Goal: Task Accomplishment & Management: Use online tool/utility

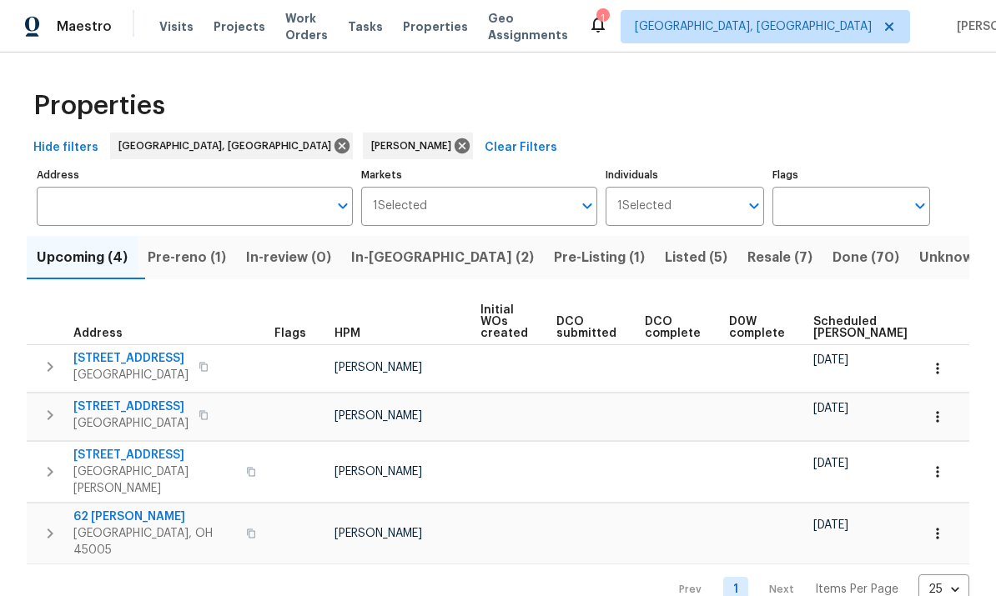
scroll to position [10, 0]
click at [423, 246] on span "In-[GEOGRAPHIC_DATA] (2)" at bounding box center [442, 257] width 183 height 23
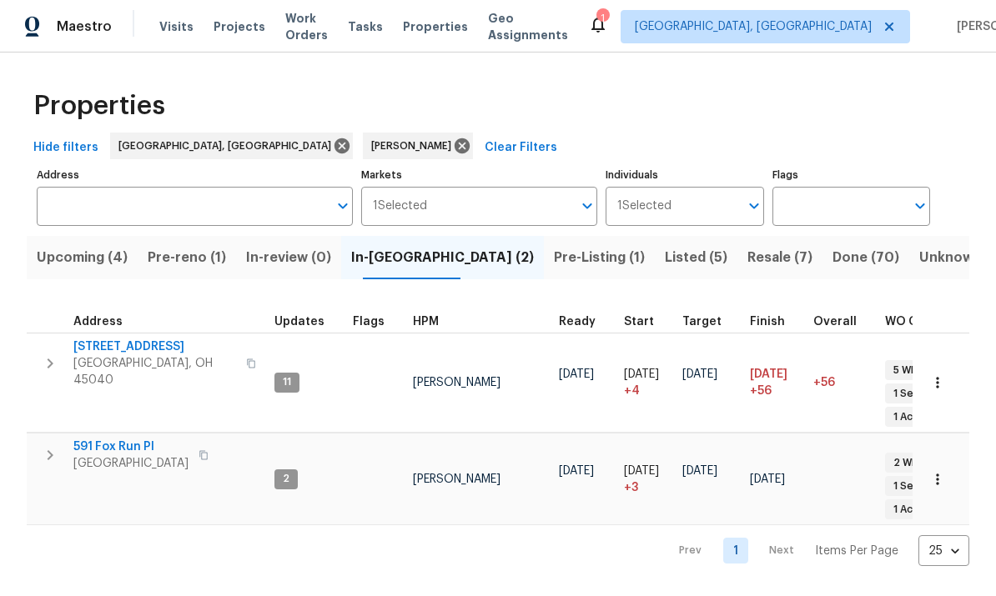
click at [78, 439] on span "591 Fox Run Pl" at bounding box center [130, 447] width 115 height 17
click at [492, 122] on div "Properties" at bounding box center [498, 105] width 943 height 53
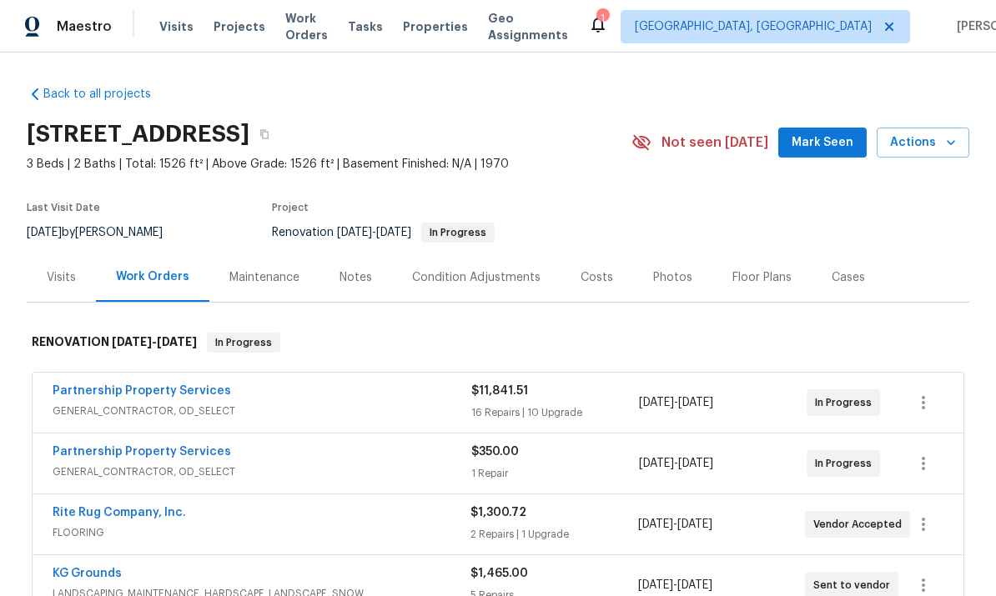
click at [916, 150] on span "Actions" at bounding box center [923, 143] width 66 height 21
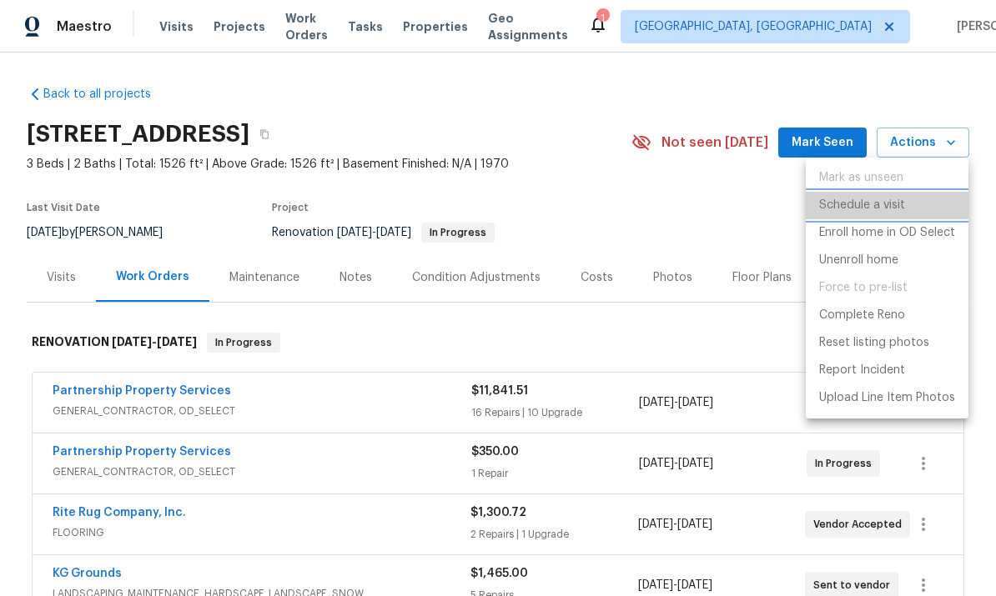
click at [893, 213] on p "Schedule a visit" at bounding box center [862, 206] width 86 height 18
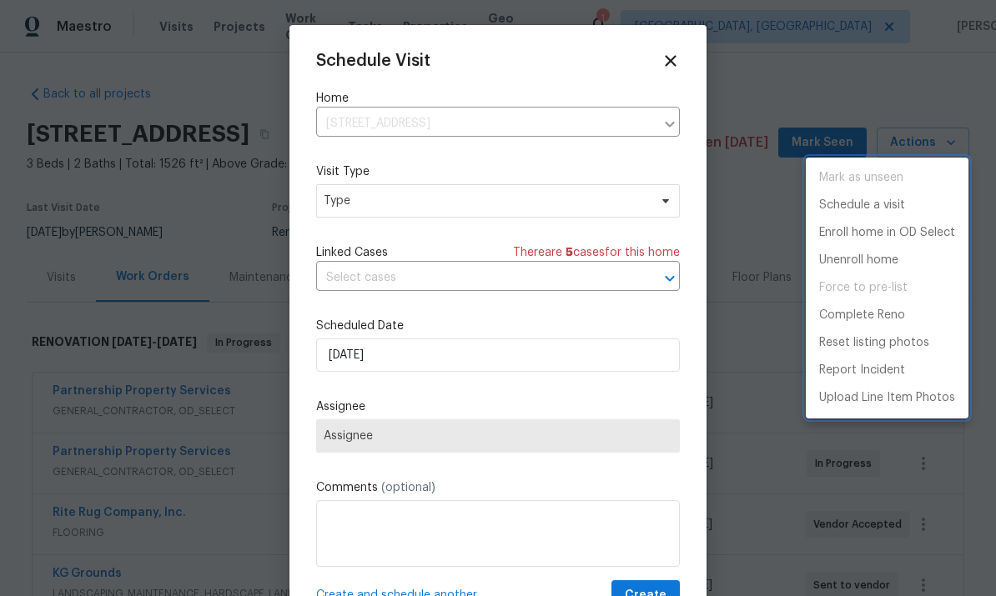
click at [456, 207] on div at bounding box center [498, 298] width 996 height 596
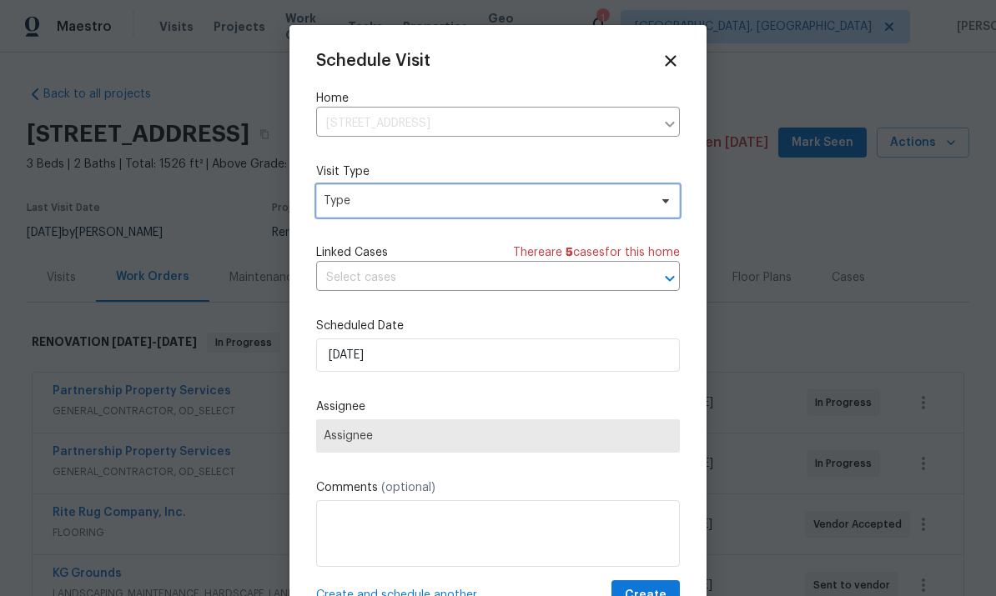
click at [553, 206] on span "Type" at bounding box center [486, 201] width 325 height 17
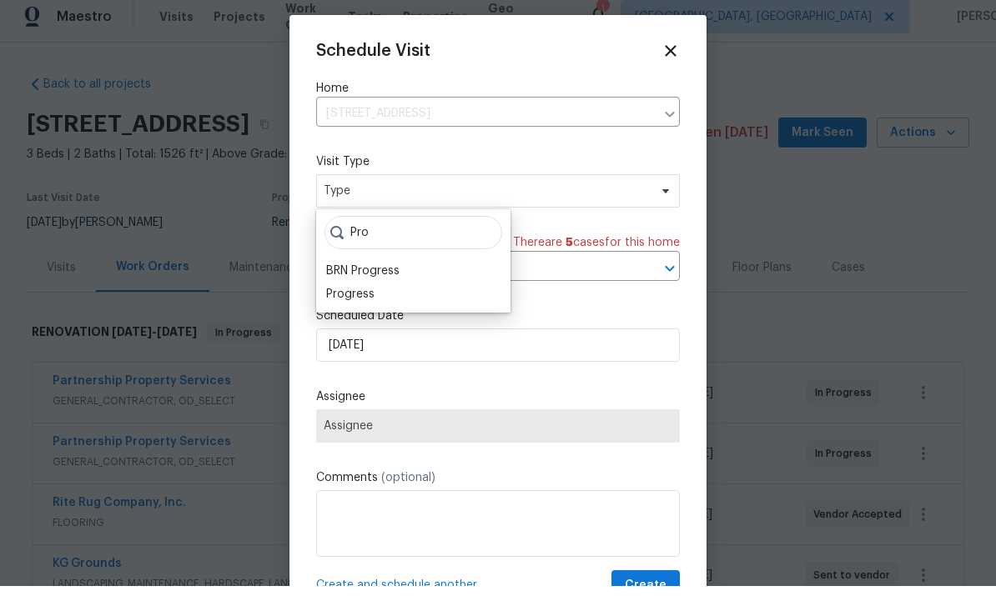
scroll to position [10, 0]
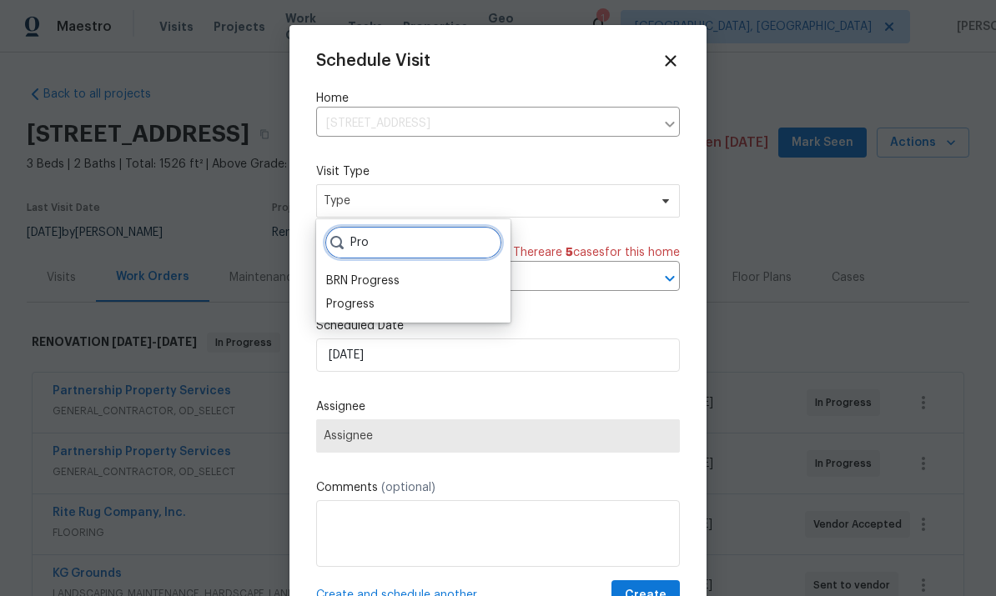
type input "Pro"
click at [399, 293] on div "Progress" at bounding box center [413, 304] width 184 height 23
click at [397, 301] on div "Progress" at bounding box center [413, 304] width 184 height 23
click at [356, 301] on div "Progress" at bounding box center [350, 304] width 48 height 17
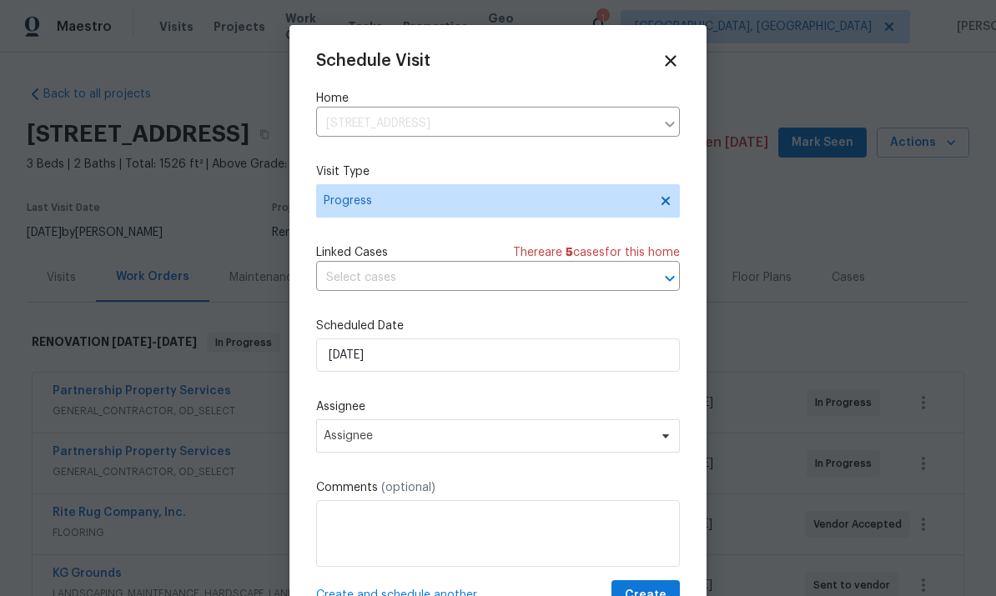
click at [514, 287] on input "text" at bounding box center [474, 278] width 317 height 26
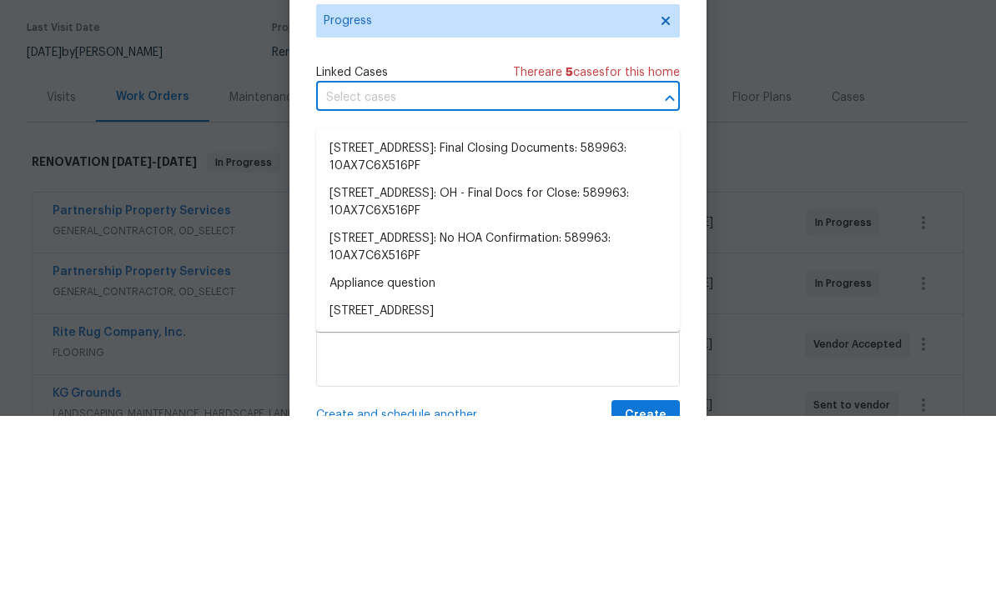
scroll to position [63, 0]
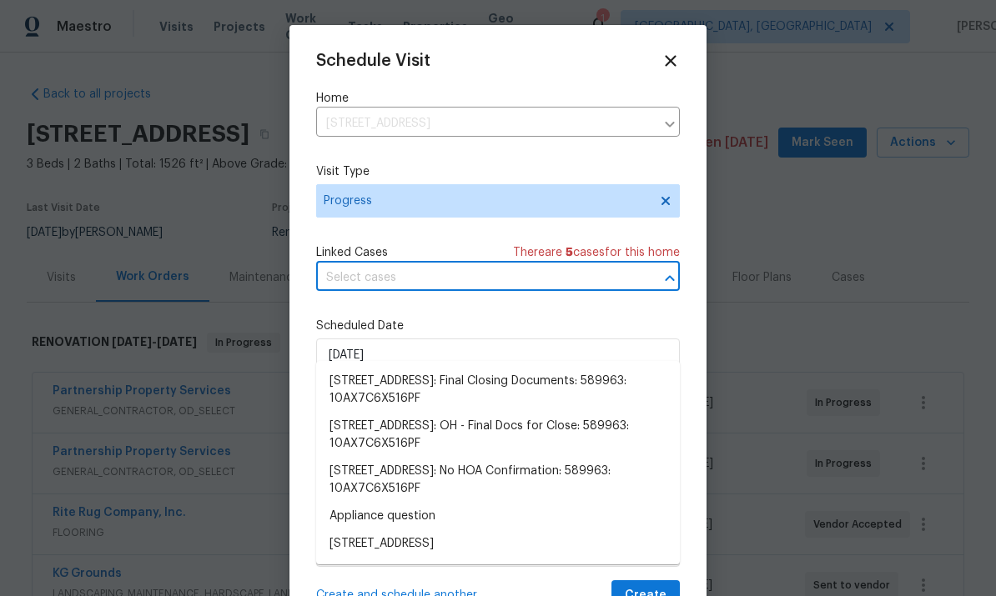
click at [294, 395] on div "Schedule Visit Home [STREET_ADDRESS] ​ Visit Type Progress Linked Cases There a…" at bounding box center [497, 317] width 417 height 584
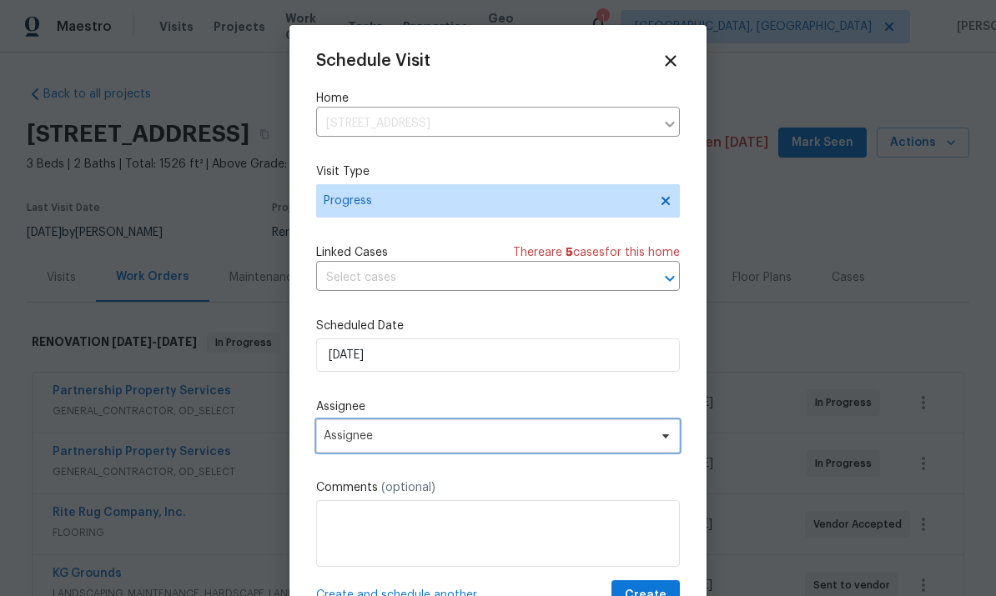
click at [453, 451] on span "Assignee" at bounding box center [498, 436] width 364 height 33
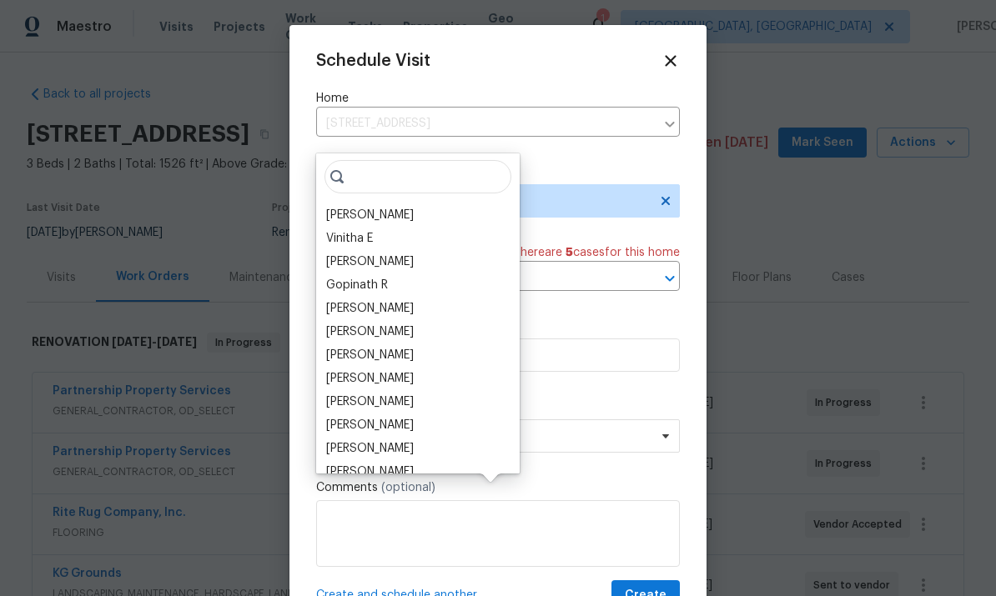
click at [390, 204] on div "[PERSON_NAME]" at bounding box center [418, 215] width 194 height 23
click at [398, 204] on div "[PERSON_NAME]" at bounding box center [418, 215] width 194 height 23
click at [430, 204] on div "[PERSON_NAME]" at bounding box center [418, 215] width 194 height 23
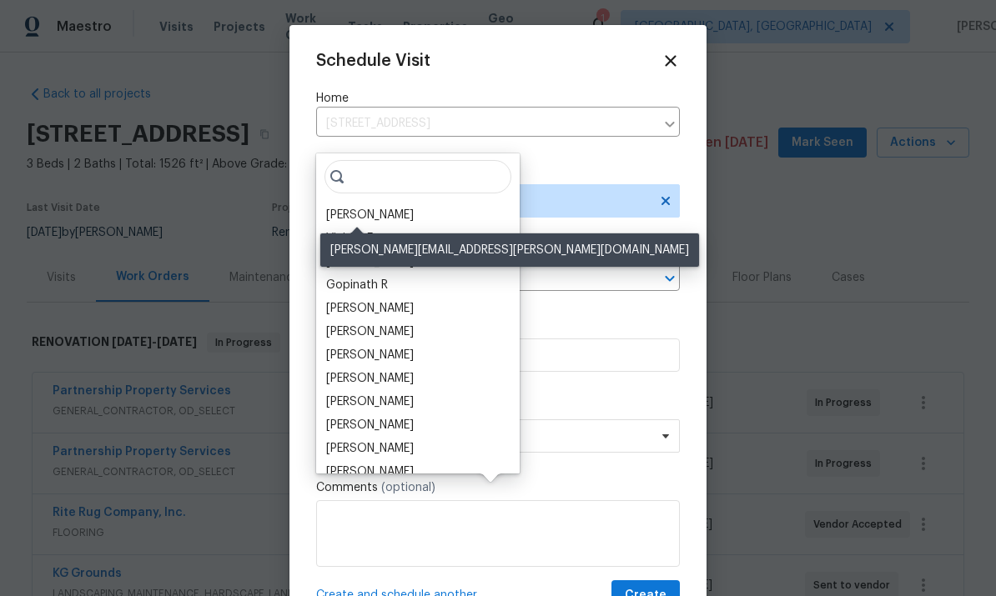
click at [374, 207] on div "[PERSON_NAME]" at bounding box center [370, 215] width 88 height 17
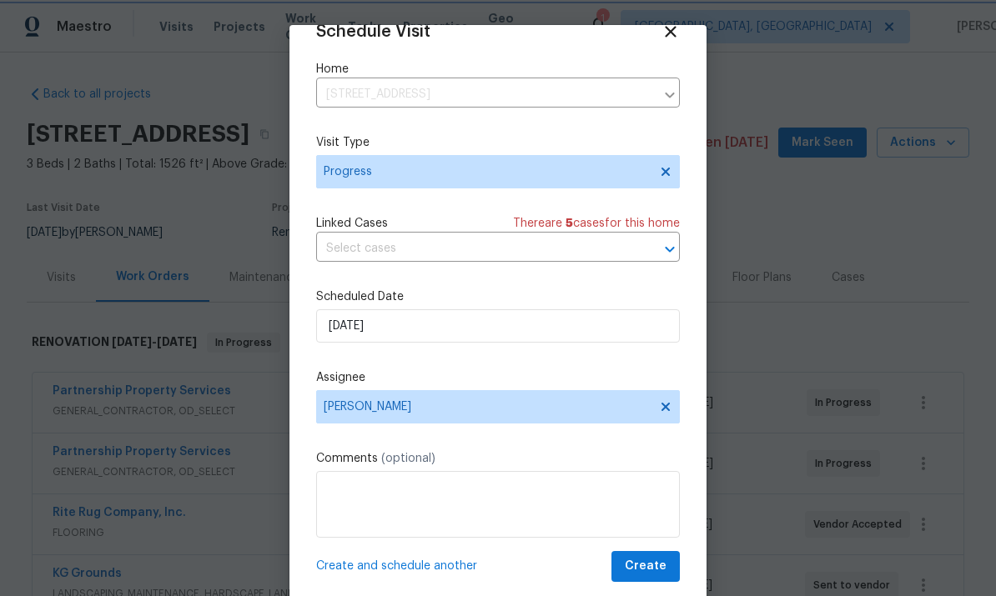
scroll to position [33, 0]
click at [430, 566] on span "Create and schedule another" at bounding box center [396, 566] width 161 height 17
click at [440, 565] on span "Create and schedule another" at bounding box center [396, 566] width 161 height 17
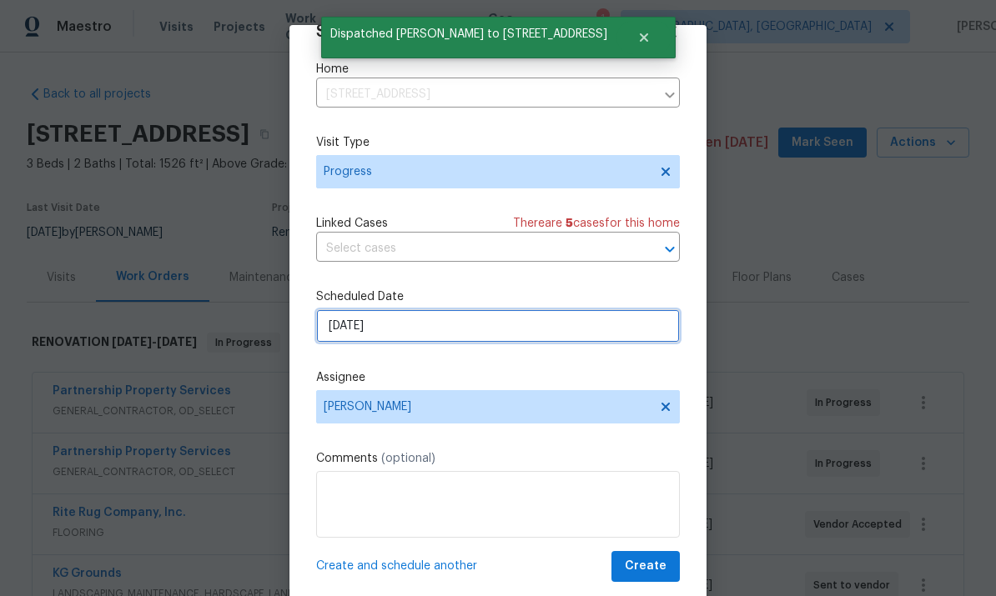
click at [521, 326] on input "[DATE]" at bounding box center [498, 326] width 364 height 33
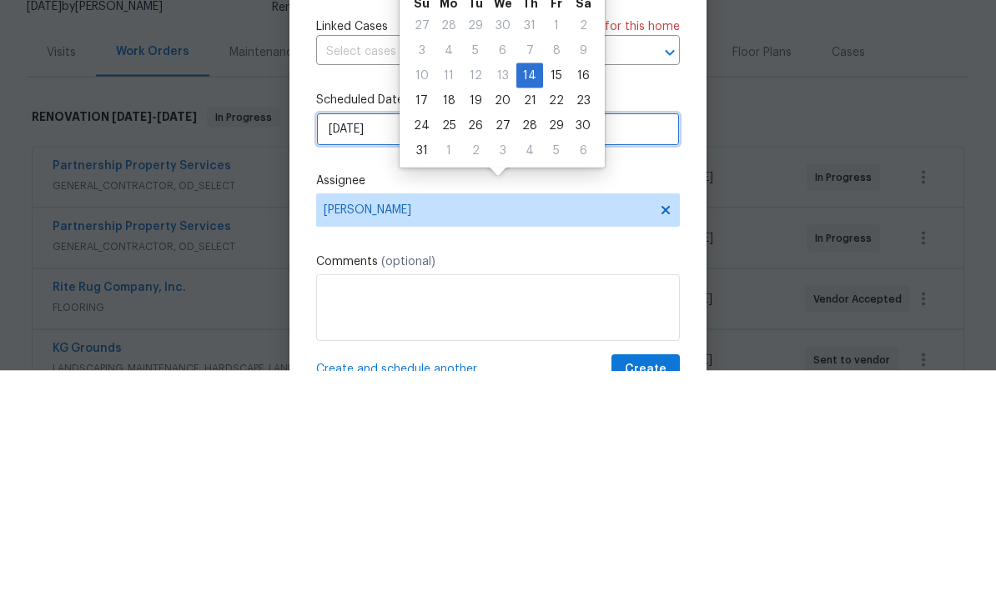
scroll to position [0, 0]
click at [446, 315] on div "18" at bounding box center [448, 326] width 27 height 23
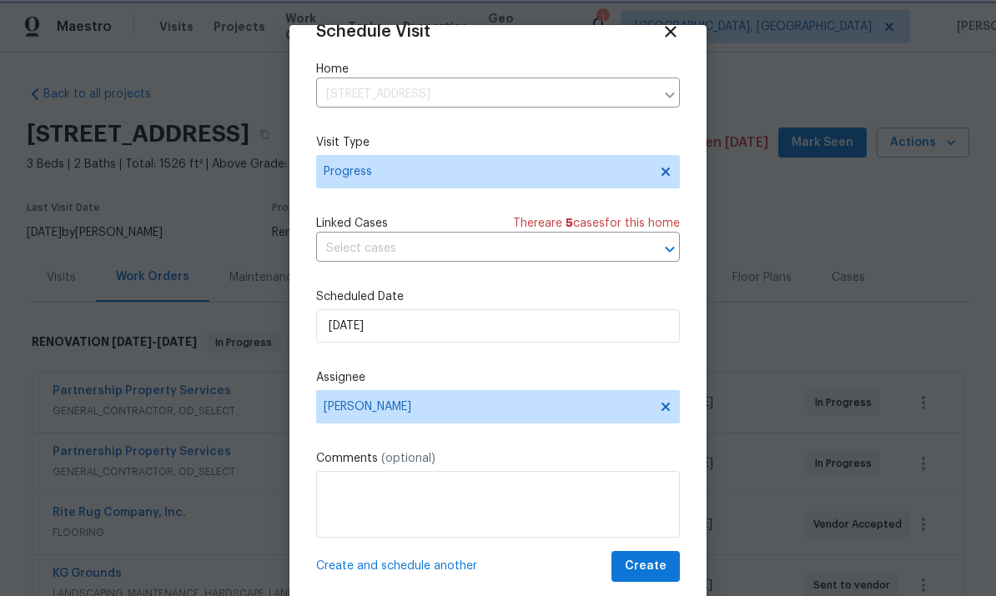
scroll to position [33, 0]
click at [426, 565] on span "Create and schedule another" at bounding box center [396, 566] width 161 height 17
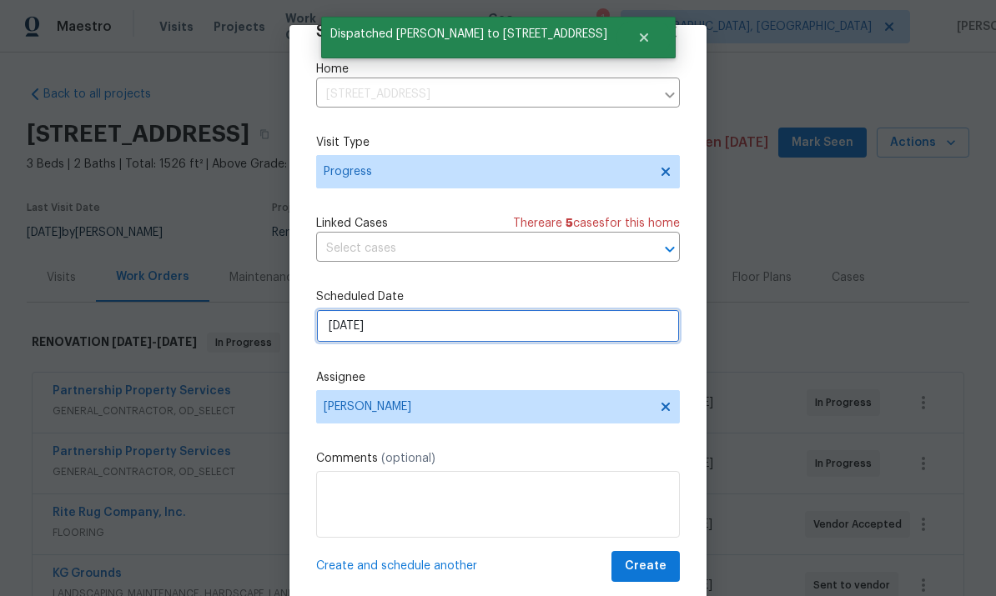
click at [512, 321] on input "[DATE]" at bounding box center [498, 326] width 364 height 33
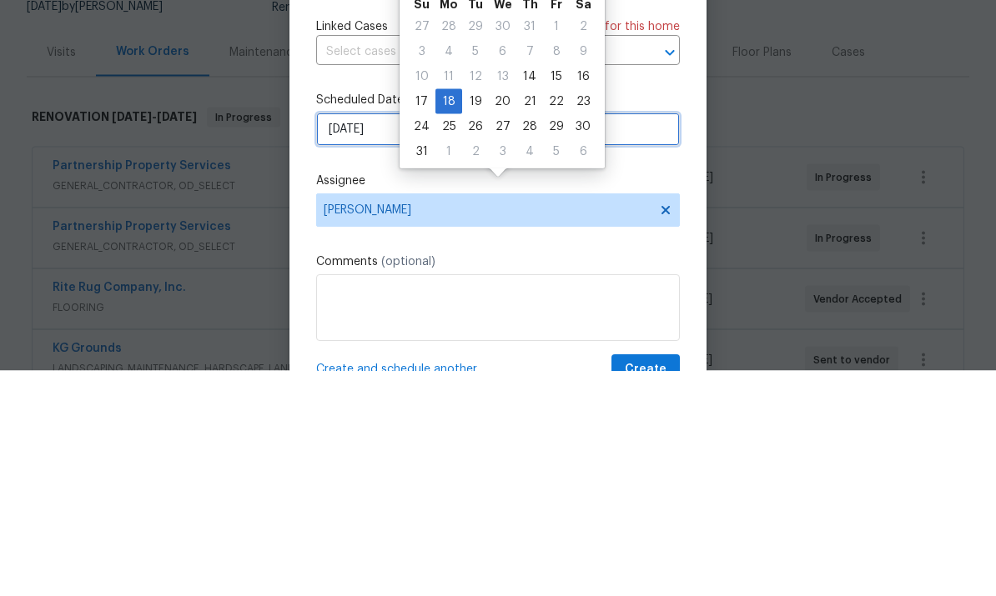
scroll to position [0, 0]
click at [475, 315] on div "19" at bounding box center [475, 326] width 27 height 23
type input "[DATE]"
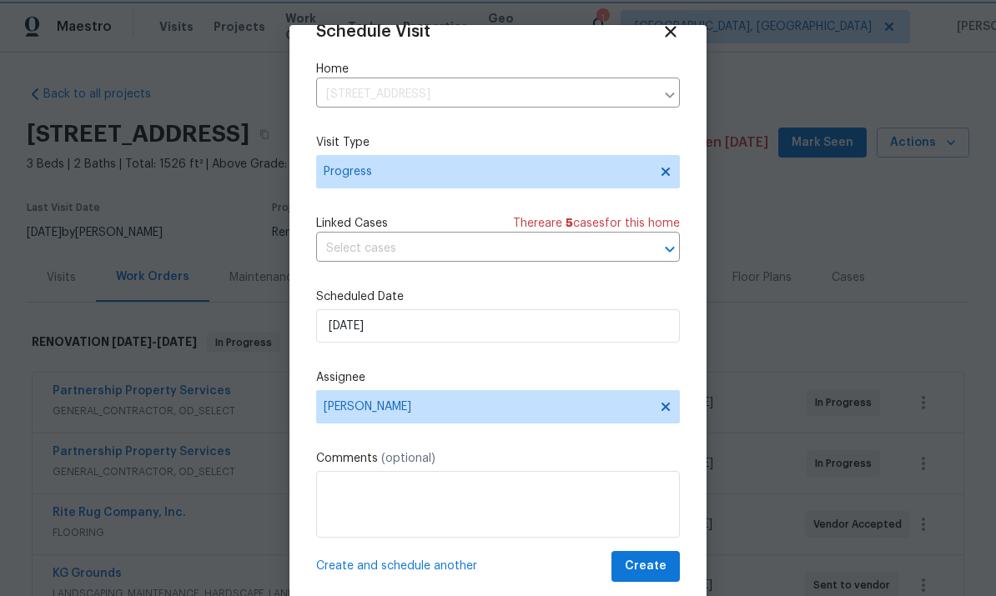
scroll to position [33, 0]
click at [657, 566] on span "Create" at bounding box center [646, 566] width 42 height 21
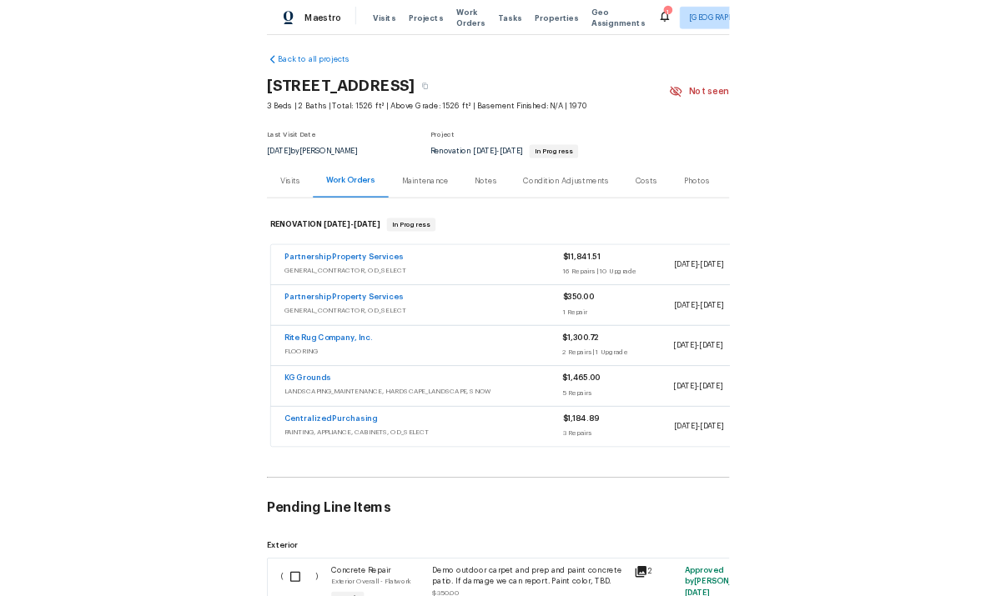
scroll to position [4, 0]
